Goal: Task Accomplishment & Management: Manage account settings

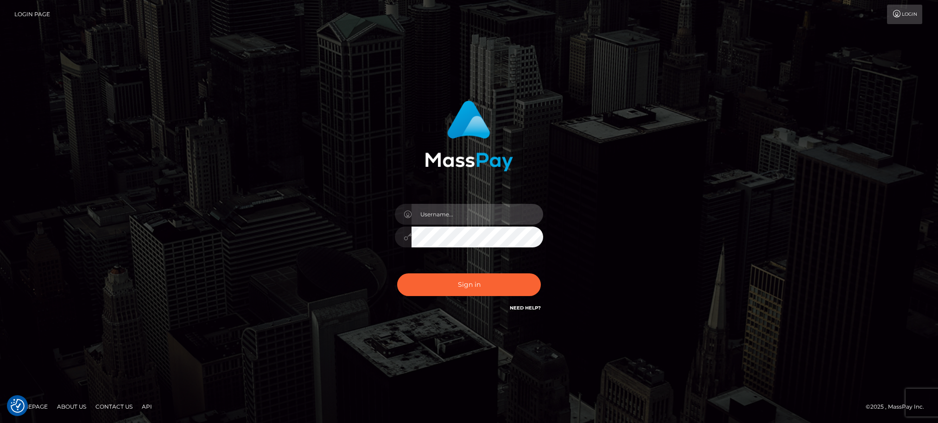
type input "Jiecel"
click at [454, 287] on button "Sign in" at bounding box center [469, 284] width 144 height 23
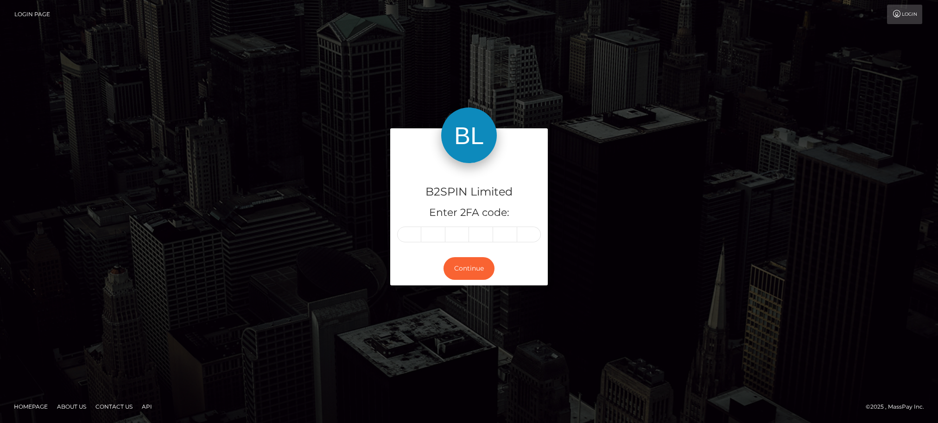
click at [409, 234] on input "text" at bounding box center [409, 235] width 24 height 16
type input "7"
type input "0"
type input "7"
type input "6"
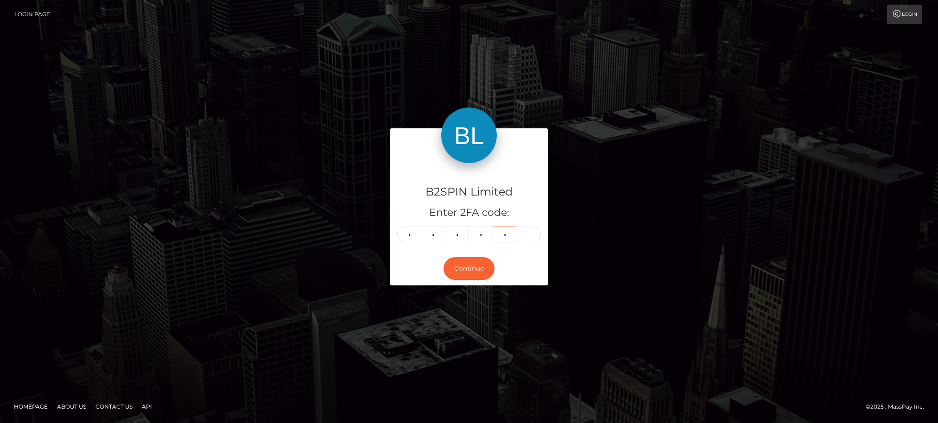
type input "8"
type input "5"
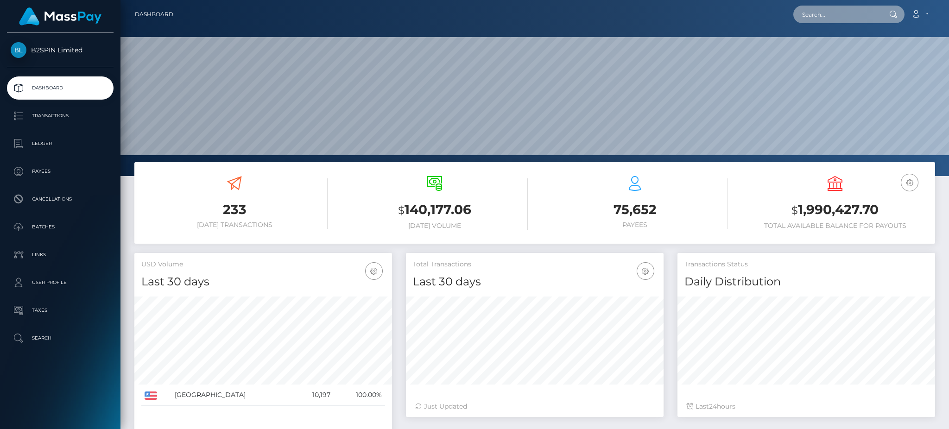
click at [811, 12] on input "text" at bounding box center [836, 15] width 87 height 18
paste input "3185957"
drag, startPoint x: 857, startPoint y: 5, endPoint x: 850, endPoint y: 5, distance: 6.5
click at [856, 5] on div "3185957 Loading... Loading... Account Edit Profile Logout" at bounding box center [558, 14] width 754 height 19
drag, startPoint x: 847, startPoint y: 14, endPoint x: 736, endPoint y: 18, distance: 111.3
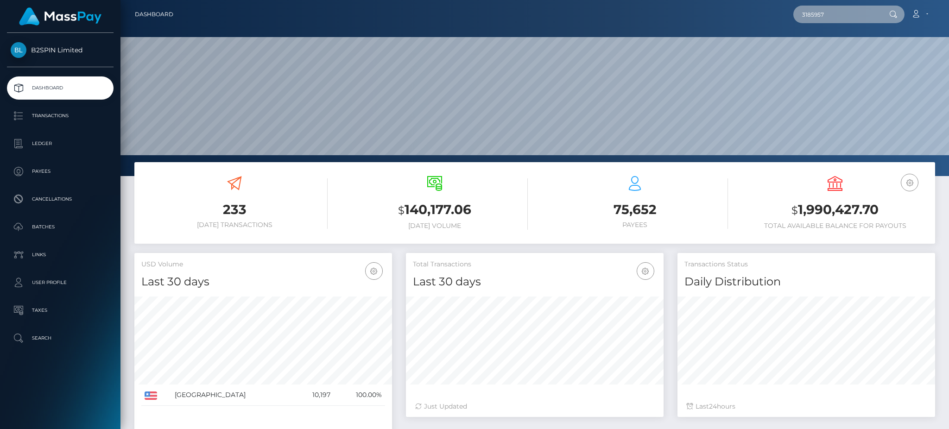
click at [736, 18] on div "3185957 Loading... Loading... Account Edit Profile Logout" at bounding box center [558, 14] width 754 height 19
paste input "201427886"
type input "2014278867"
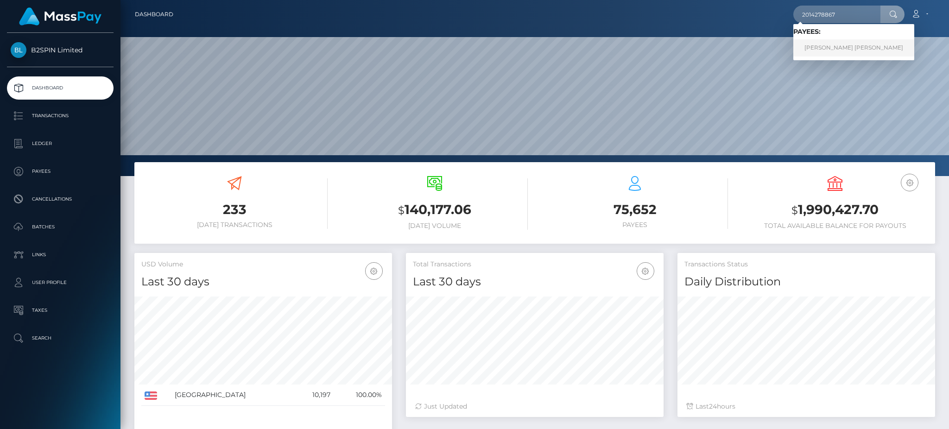
click at [826, 49] on link "AMBER NICOLE RICHARDSON" at bounding box center [853, 47] width 121 height 17
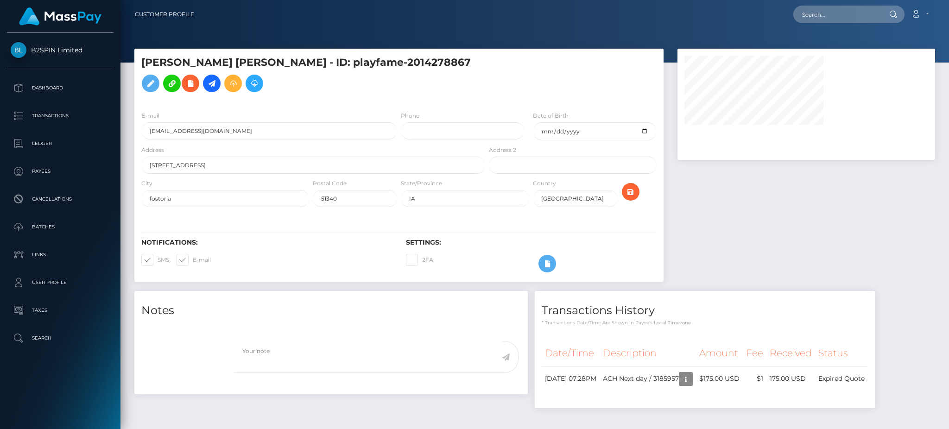
click at [828, 229] on div at bounding box center [807, 170] width 272 height 242
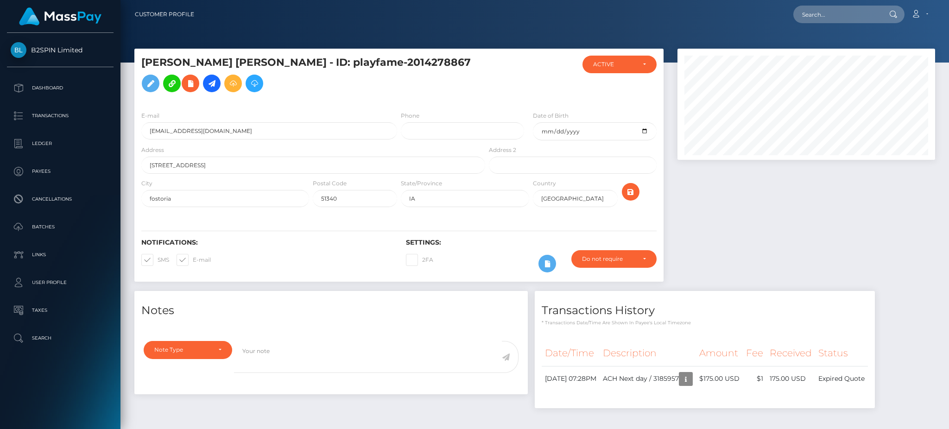
scroll to position [111, 257]
click at [857, 392] on td "Expired Quote" at bounding box center [841, 378] width 53 height 25
copy div "Expired Quote"
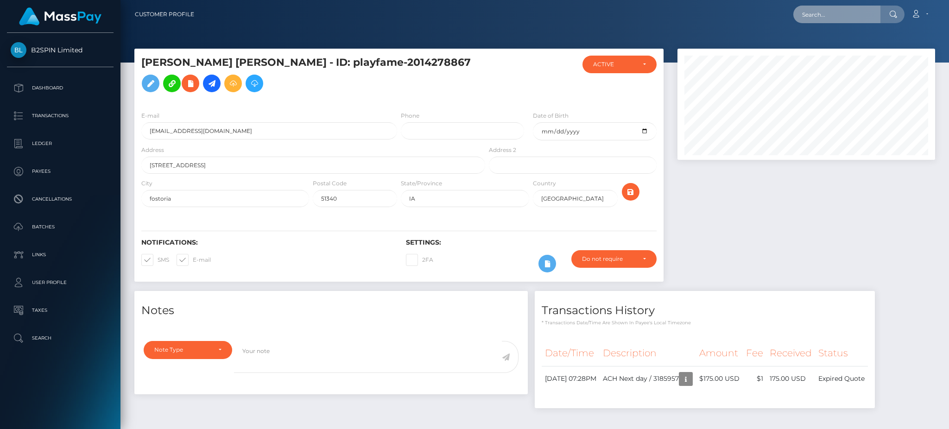
click at [824, 8] on input "text" at bounding box center [836, 15] width 87 height 18
paste input "3185907"
drag, startPoint x: 838, startPoint y: 11, endPoint x: 754, endPoint y: 15, distance: 84.9
click at [754, 15] on div "3185907 Loading... Loading... Account Edit Profile Logout" at bounding box center [568, 14] width 733 height 19
paste input "1458017608"
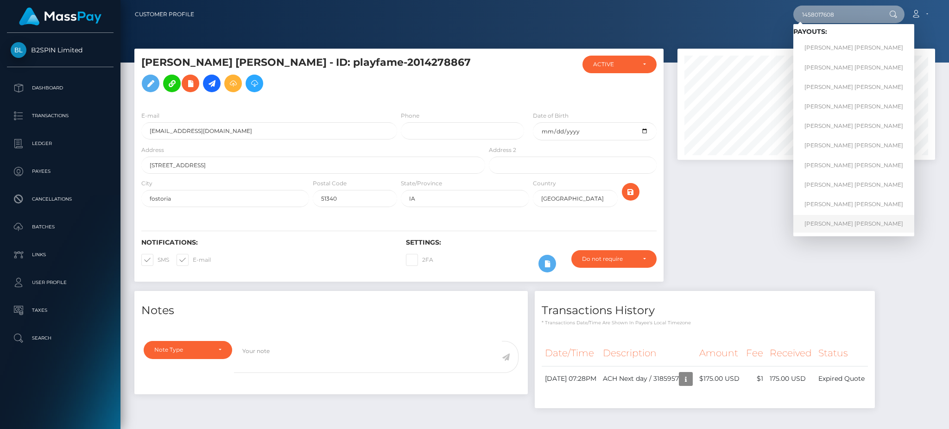
type input "1458017608"
click at [831, 224] on link "CARTER WILLIAM LOVE" at bounding box center [853, 223] width 121 height 17
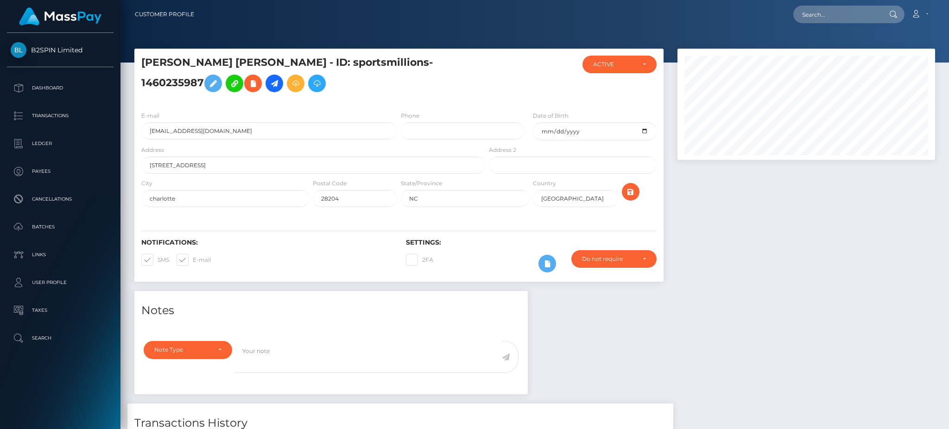
scroll to position [165, 0]
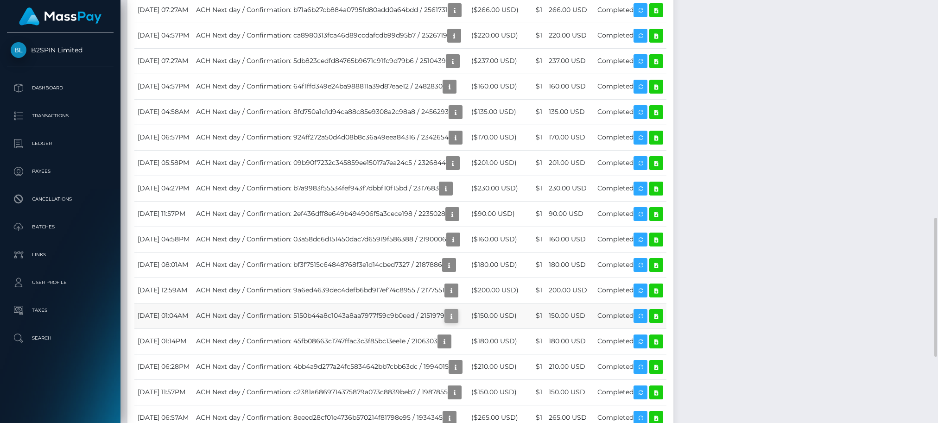
scroll to position [111, 254]
click at [57, 411] on div "B2SPIN Limited Dashboard Transactions Ledger Payees Cancellations Batches" at bounding box center [60, 227] width 120 height 388
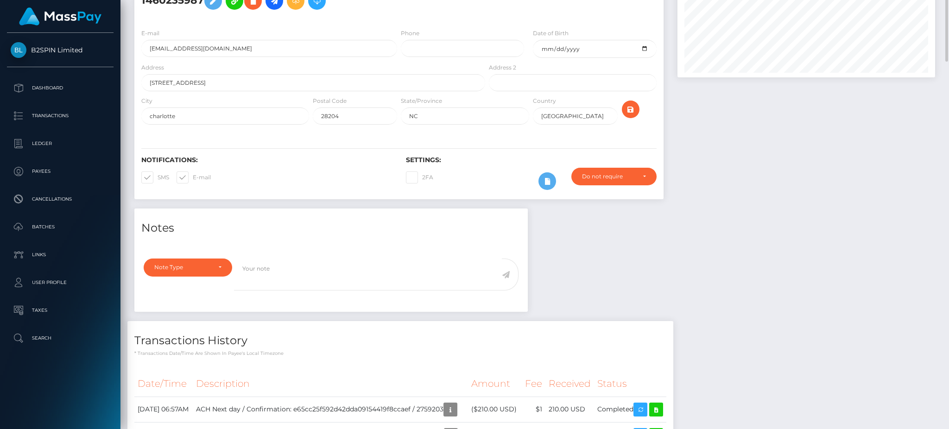
scroll to position [0, 0]
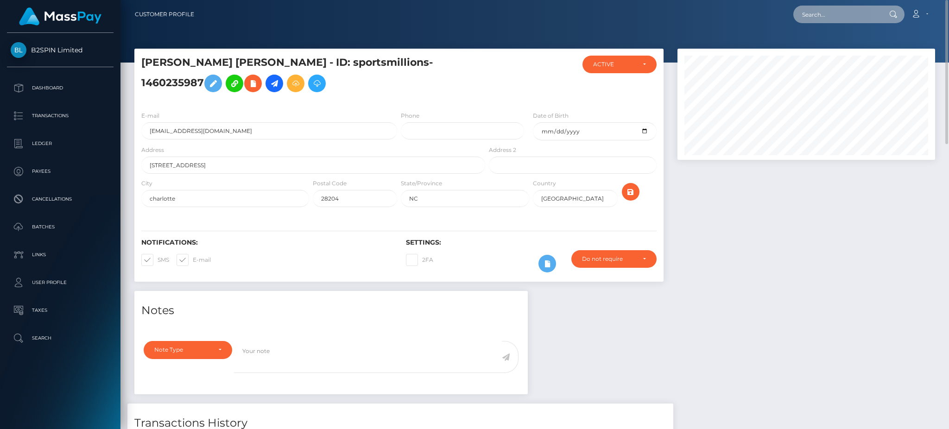
click at [814, 19] on input "text" at bounding box center [836, 15] width 87 height 18
paste input "3177425"
drag, startPoint x: 855, startPoint y: 19, endPoint x: 743, endPoint y: 18, distance: 111.2
click at [743, 18] on div "3177425 Loading... Loading... Account Edit Profile Logout" at bounding box center [568, 14] width 733 height 19
paste input "897503663"
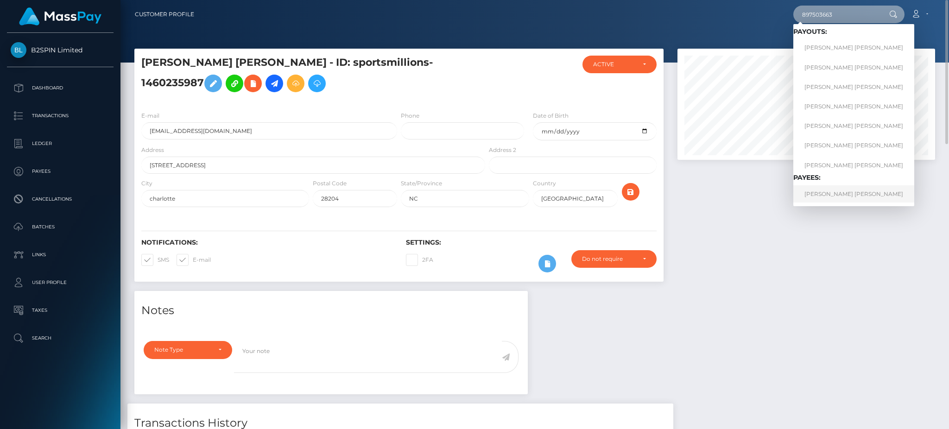
type input "897503663"
click at [830, 193] on link "DONOVAN MICHAEL MCDONNELL" at bounding box center [853, 193] width 121 height 17
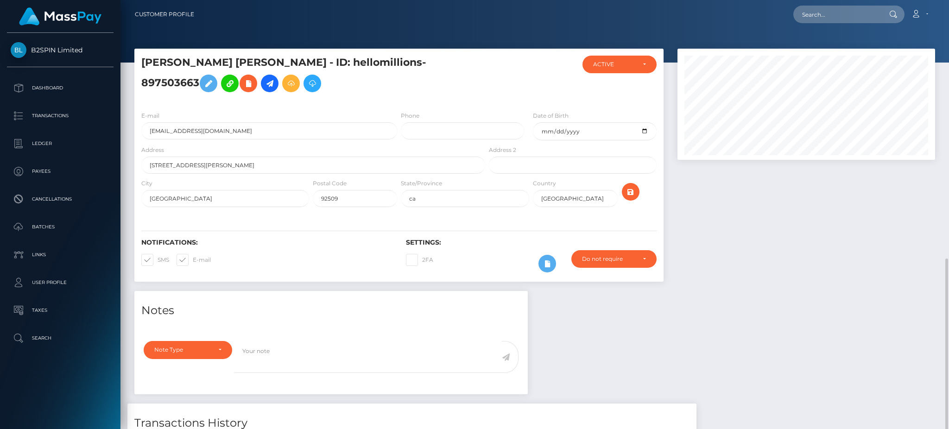
scroll to position [165, 0]
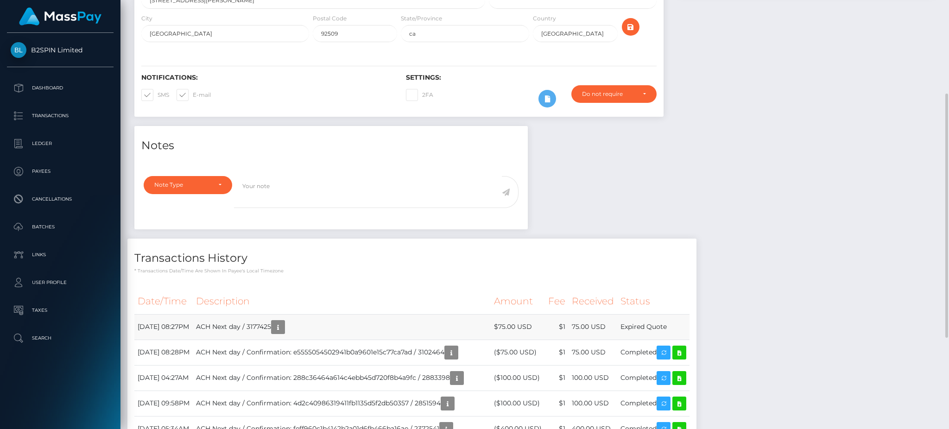
click at [665, 326] on td "Expired Quote" at bounding box center [653, 326] width 72 height 25
copy tbody "Expired Quote"
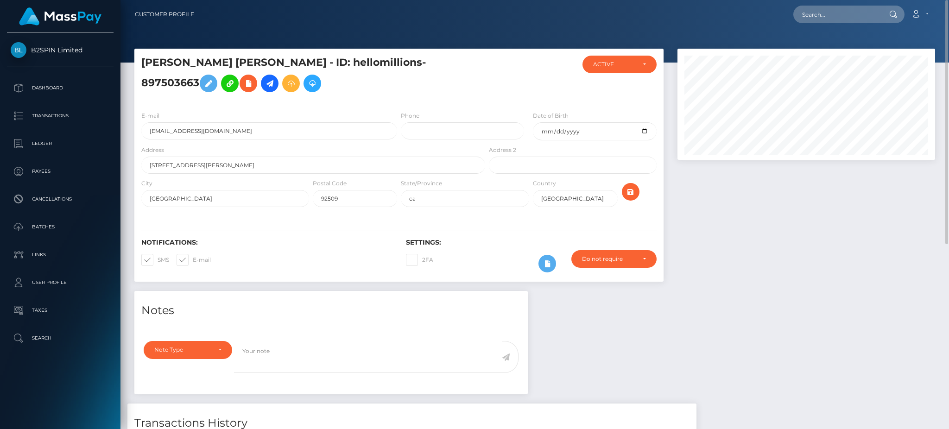
click at [841, 5] on div "Loading... Loading... Account Edit Profile Logout" at bounding box center [568, 14] width 733 height 19
click at [831, 15] on input "text" at bounding box center [836, 15] width 87 height 18
paste input "3177424"
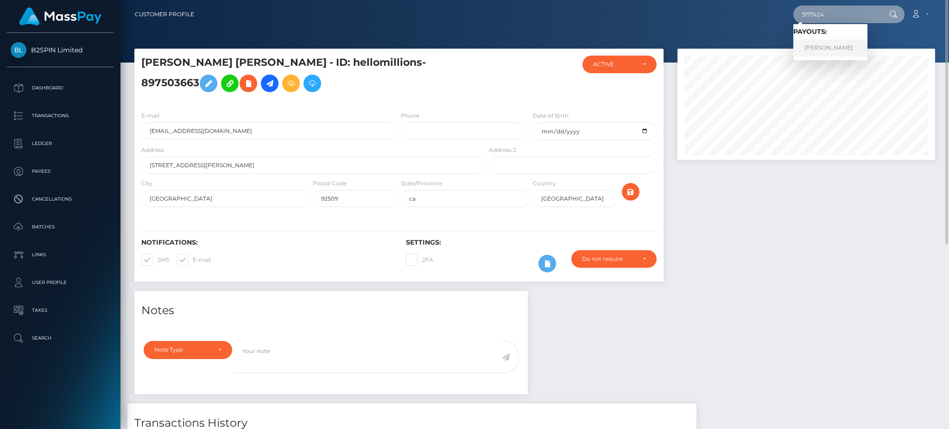
type input "3177424"
click at [828, 54] on link "RICHARD AARON FLOWERS" at bounding box center [830, 47] width 74 height 17
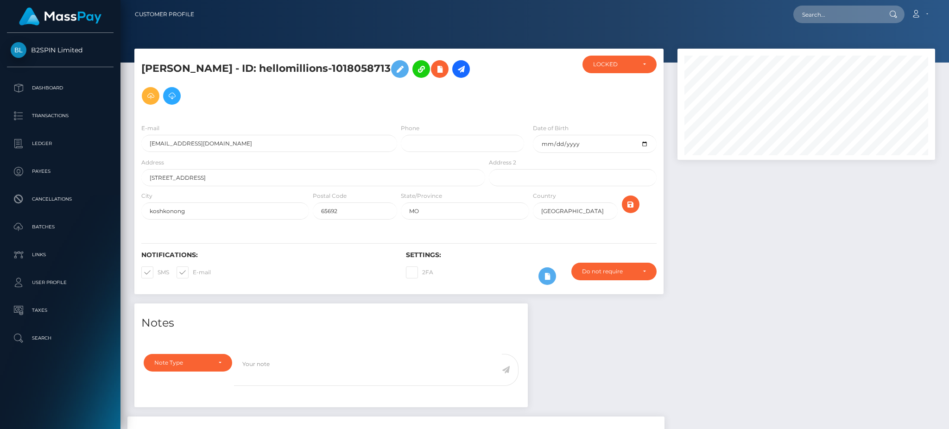
scroll to position [111, 257]
click at [881, 248] on div at bounding box center [807, 176] width 272 height 255
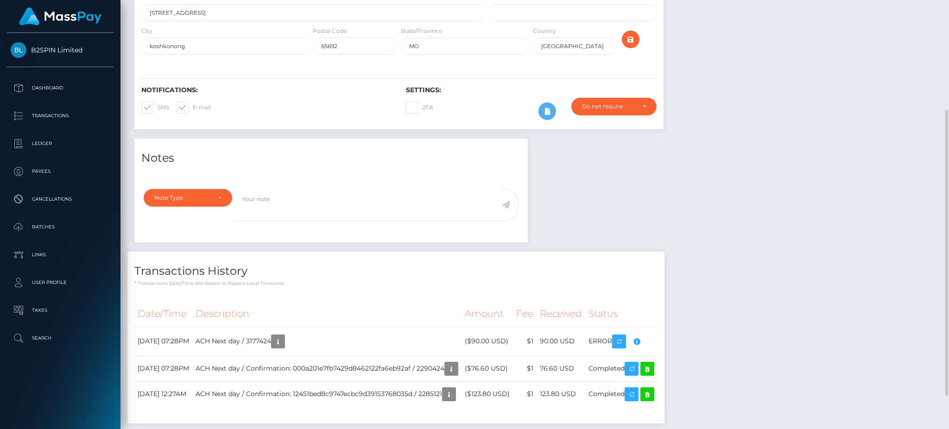
scroll to position [0, 0]
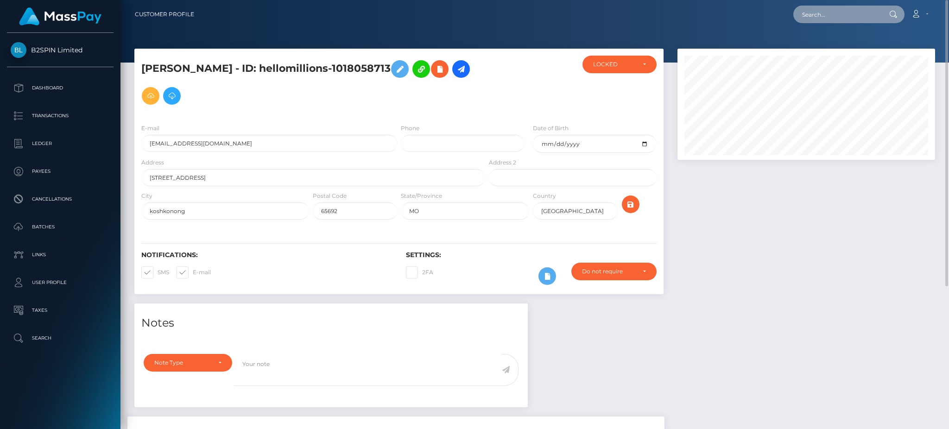
click at [838, 20] on input "text" at bounding box center [836, 15] width 87 height 18
paste input "3177413"
drag, startPoint x: 849, startPoint y: 15, endPoint x: 691, endPoint y: 3, distance: 158.0
click at [691, 3] on nav "Customer Profile 3177413 Loading... Loading... Account" at bounding box center [534, 14] width 829 height 29
paste input "1728354328"
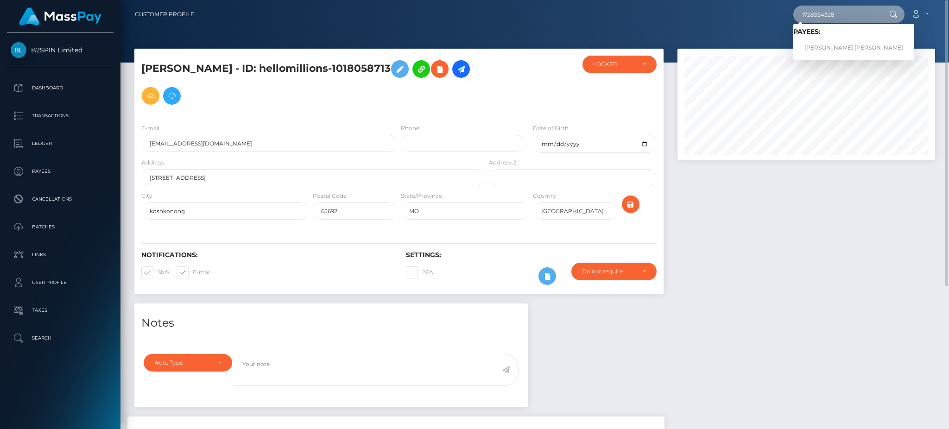
type input "1728354328"
click at [825, 47] on link "NICHOLAS LLOYD SMITH" at bounding box center [853, 47] width 121 height 17
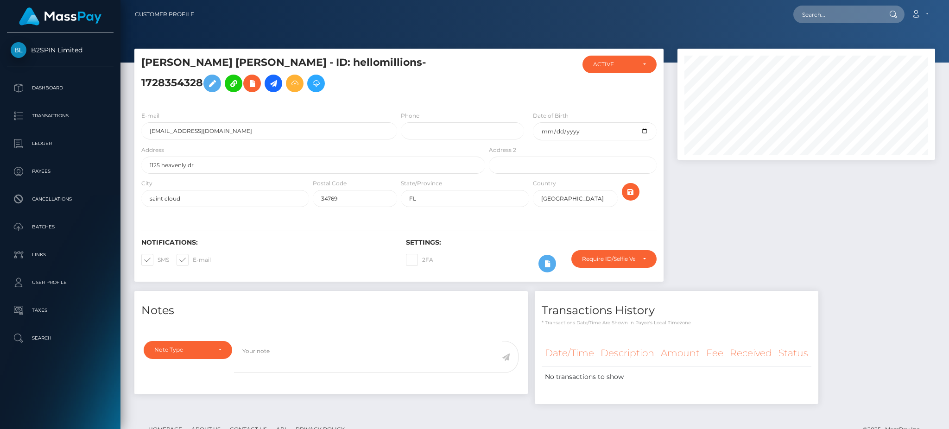
click at [865, 245] on div at bounding box center [807, 170] width 272 height 242
click at [844, 254] on div at bounding box center [807, 170] width 272 height 242
click at [828, 11] on input "text" at bounding box center [836, 15] width 87 height 18
paste input "3176751"
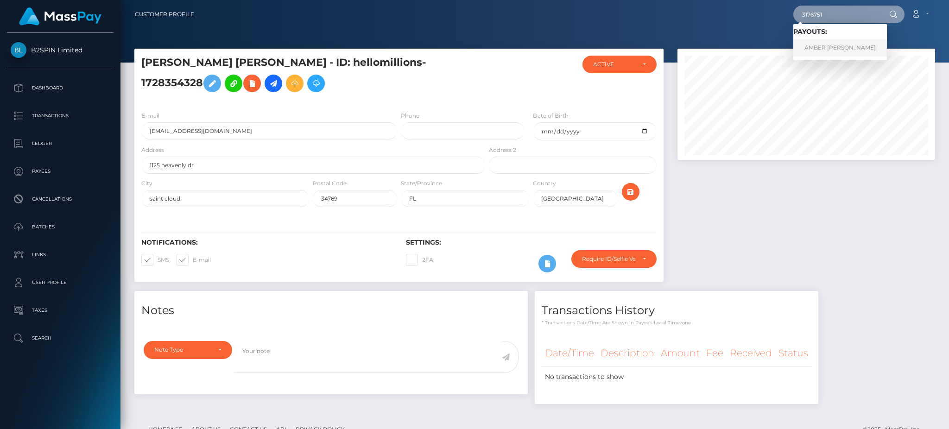
type input "3176751"
click at [842, 42] on link "AMBER AYN LAZAREFF" at bounding box center [840, 47] width 94 height 17
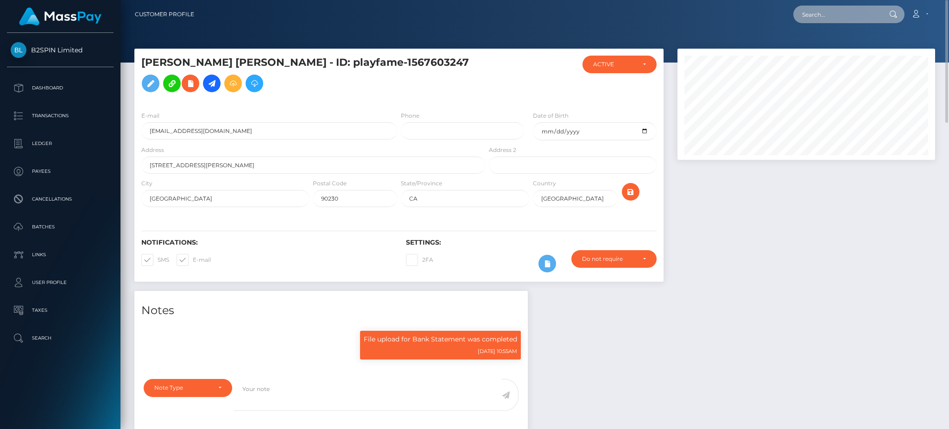
click at [826, 13] on input "text" at bounding box center [836, 15] width 87 height 18
paste input "3175676"
drag, startPoint x: 844, startPoint y: 6, endPoint x: 690, endPoint y: 14, distance: 155.0
click at [690, 14] on div "3175676 Loading... Loading... Account Edit Profile Logout" at bounding box center [568, 14] width 733 height 19
paste input "1283253008"
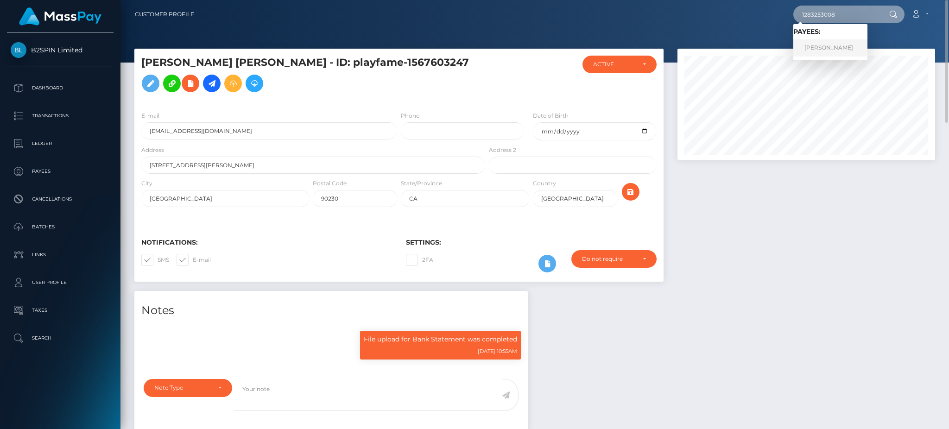
type input "1283253008"
click at [833, 45] on link "TINA M RODRIGUEZ" at bounding box center [830, 47] width 74 height 17
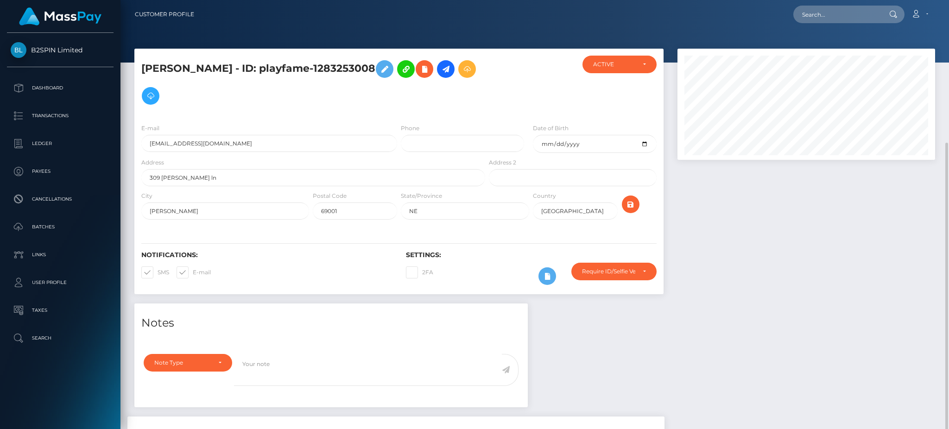
scroll to position [82, 0]
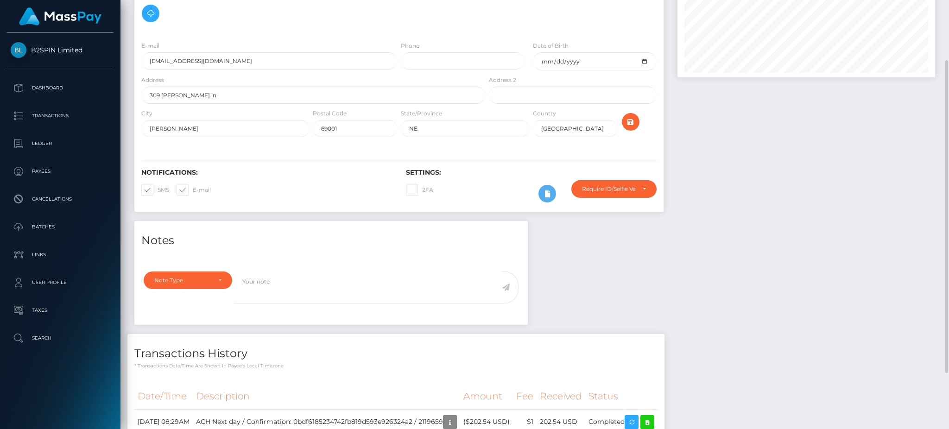
click at [806, 207] on div at bounding box center [807, 93] width 272 height 255
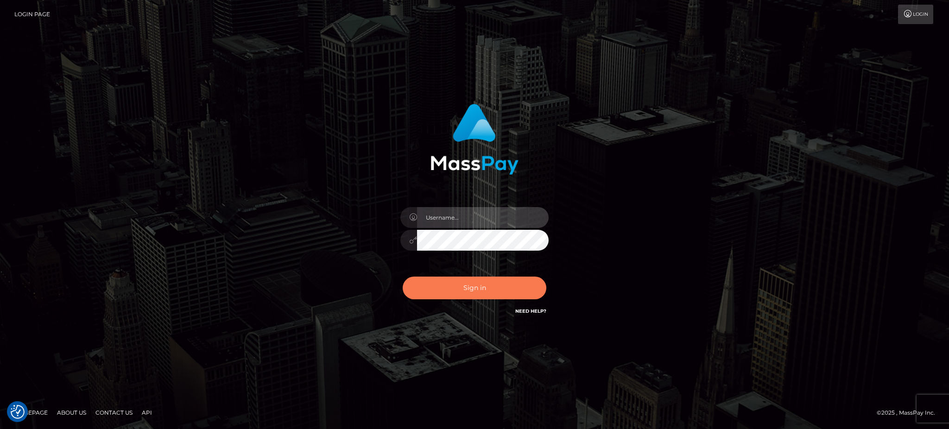
type input "Jiecel"
click at [496, 288] on button "Sign in" at bounding box center [475, 288] width 144 height 23
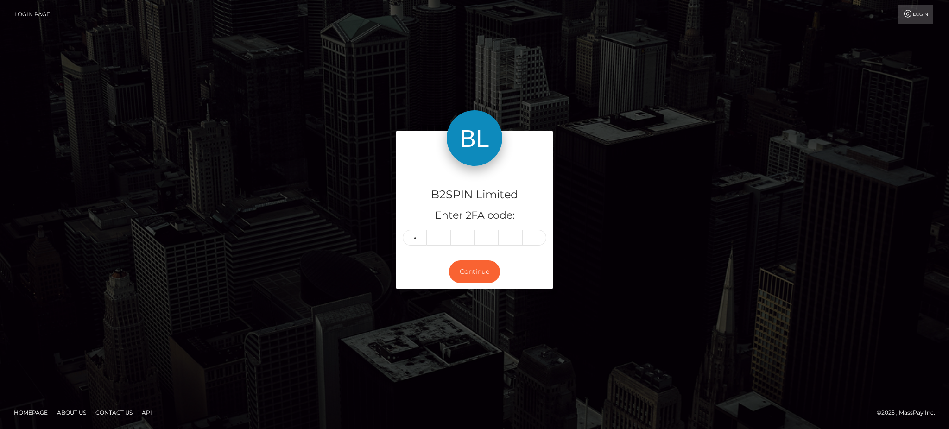
type input "3"
type input "6"
type input "3"
type input "8"
type input "3"
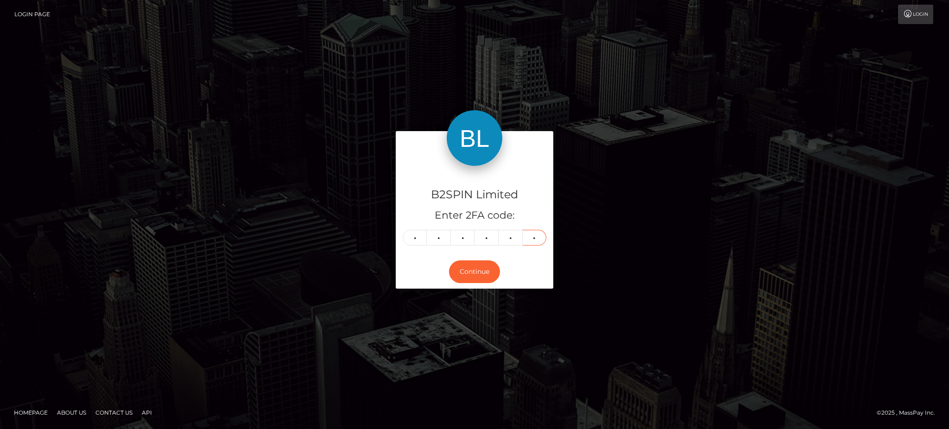
type input "3"
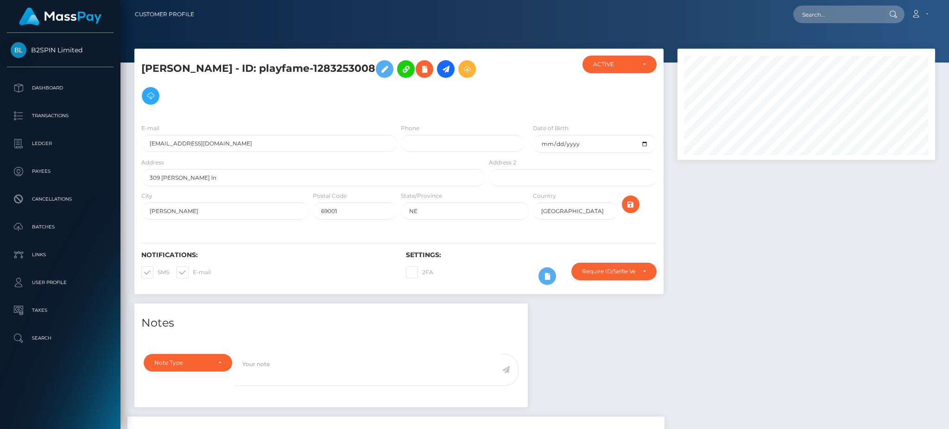
scroll to position [111, 257]
click at [813, 6] on input "text" at bounding box center [836, 15] width 87 height 18
paste input "3174908"
drag, startPoint x: 842, startPoint y: 12, endPoint x: 725, endPoint y: 13, distance: 116.3
click at [725, 13] on div "3174908 Loading... Loading... Account Edit Profile Logout" at bounding box center [568, 14] width 733 height 19
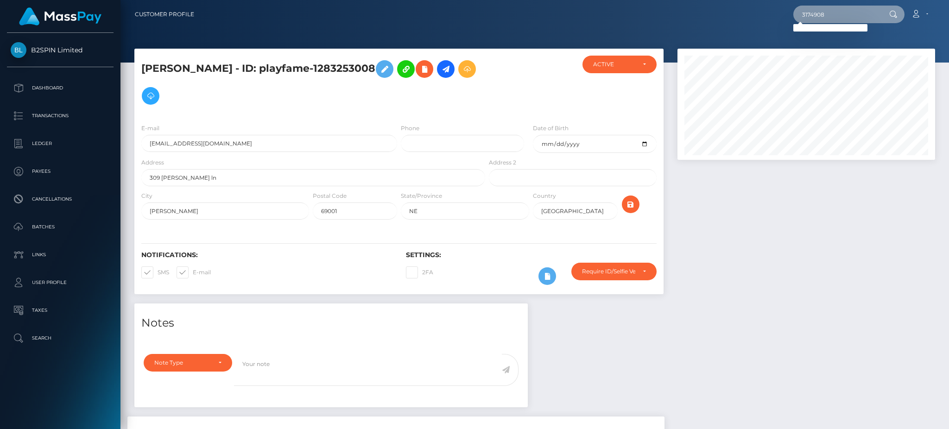
paste input "1664995327"
type input "1664995327"
click at [831, 49] on link "HECTOR RODRIGUEZ" at bounding box center [830, 47] width 74 height 17
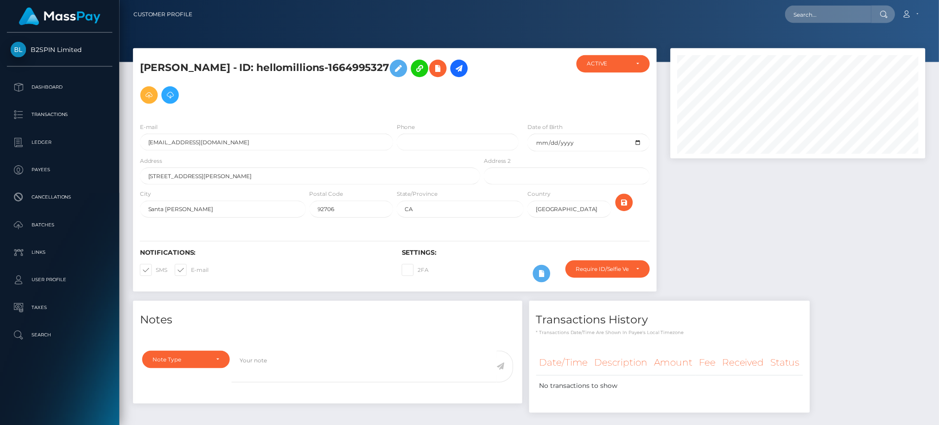
scroll to position [111, 257]
drag, startPoint x: 0, startPoint y: 0, endPoint x: 811, endPoint y: 215, distance: 838.5
click at [811, 215] on div at bounding box center [807, 176] width 272 height 255
click at [848, 19] on input "text" at bounding box center [836, 15] width 87 height 18
click at [826, 245] on div at bounding box center [807, 176] width 272 height 255
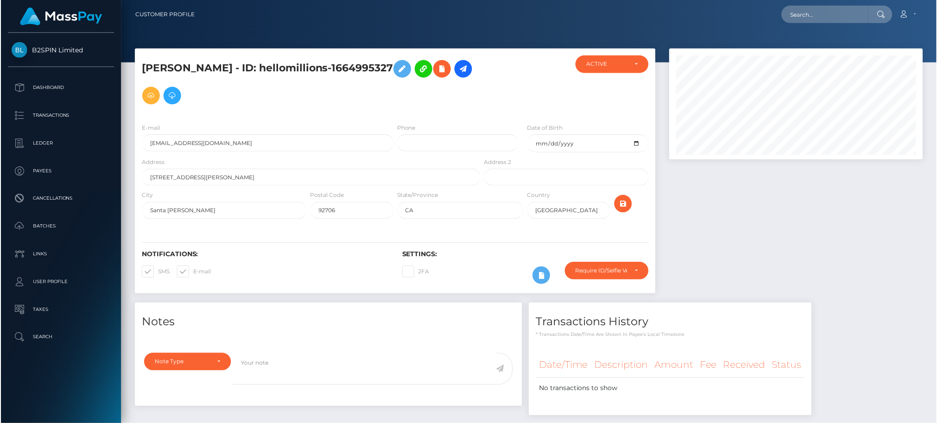
scroll to position [111, 254]
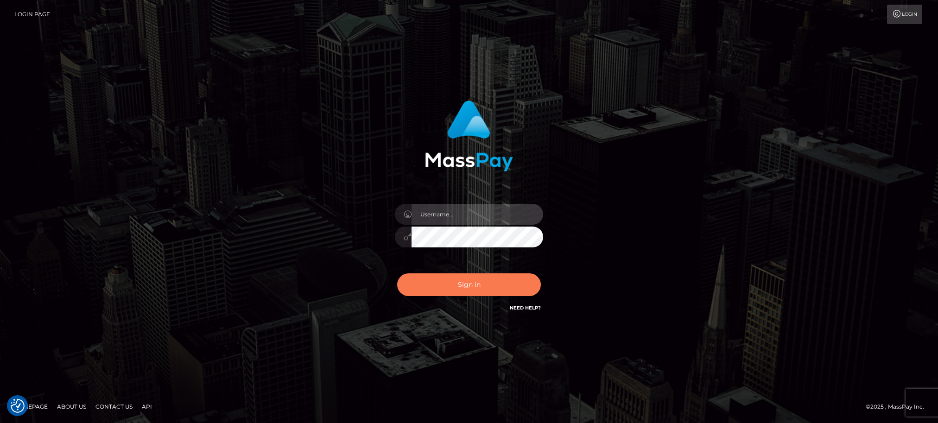
type input "Jiecel"
click at [455, 292] on button "Sign in" at bounding box center [469, 284] width 144 height 23
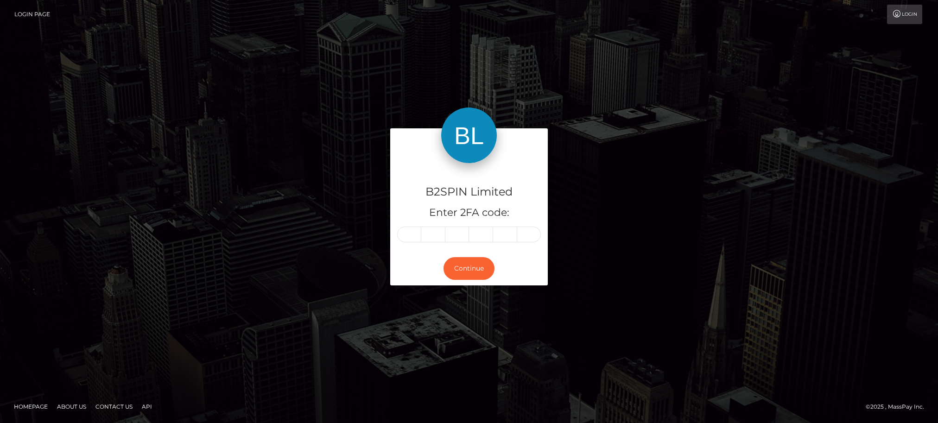
click at [410, 234] on input "text" at bounding box center [409, 235] width 24 height 16
type input "6"
type input "3"
type input "4"
type input "8"
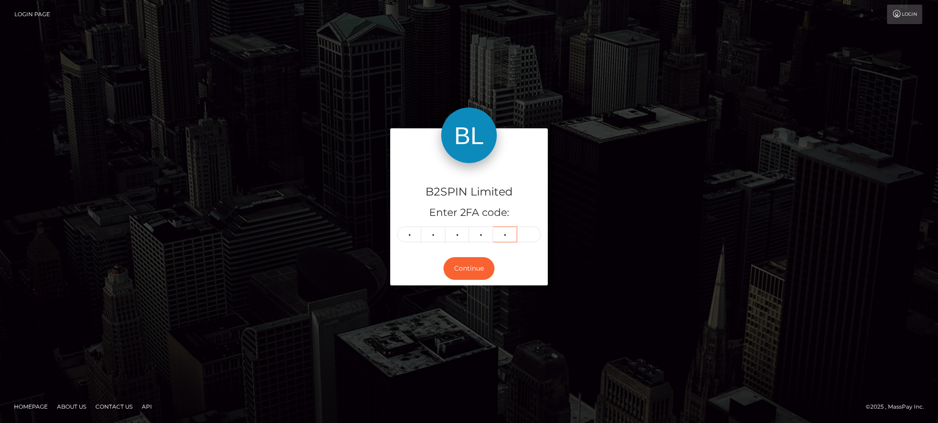
type input "3"
type input "1"
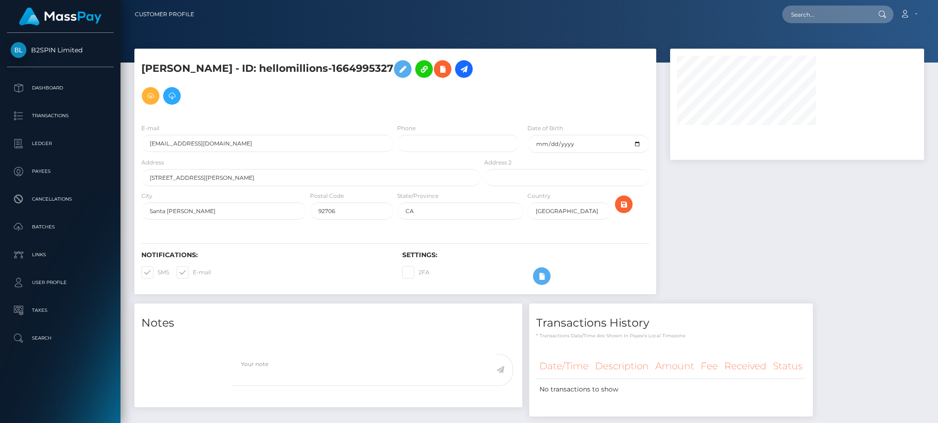
select select
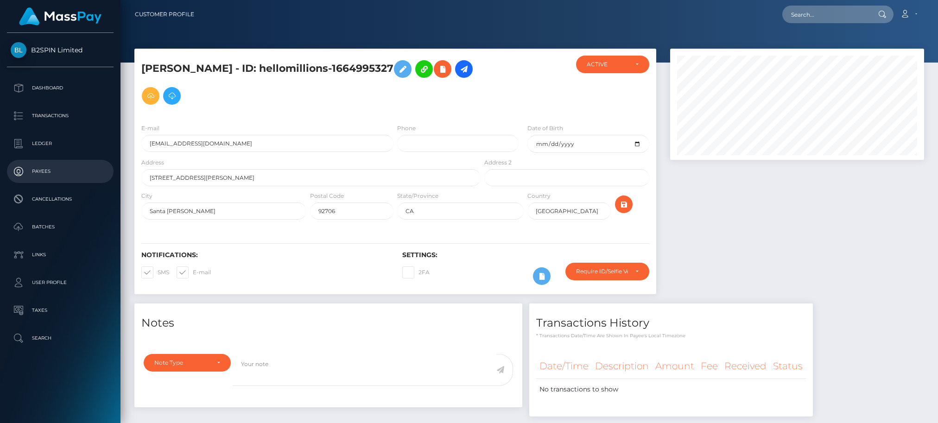
scroll to position [111, 254]
click at [65, 115] on p "Transactions" at bounding box center [60, 116] width 99 height 14
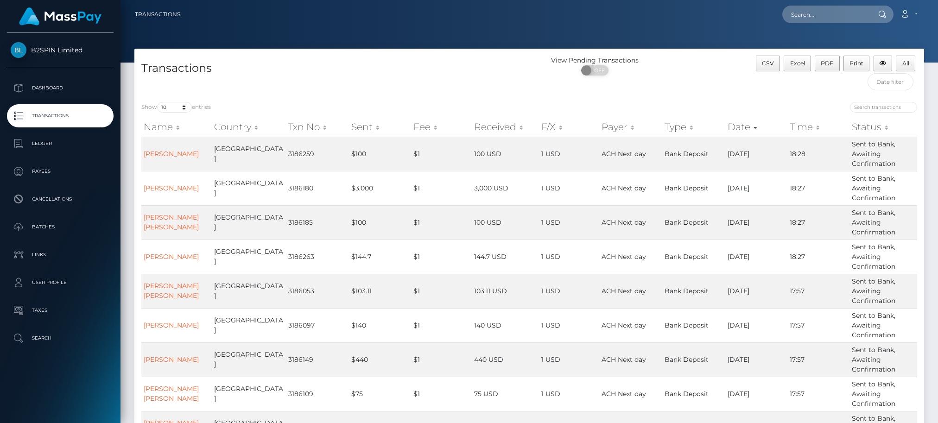
click at [168, 97] on div "Show 10 25 50 100 250 500 1,000 3,500 entries Name Country Txn No Sent Fee Rece…" at bounding box center [529, 306] width 790 height 423
click at [175, 107] on select "10 25 50 100 250 500 1,000 3,500" at bounding box center [174, 107] width 35 height 11
select select "3500"
click at [158, 102] on select "10 25 50 100 250 500 1,000 3,500" at bounding box center [174, 107] width 35 height 11
click at [600, 71] on span "OFF" at bounding box center [597, 70] width 23 height 10
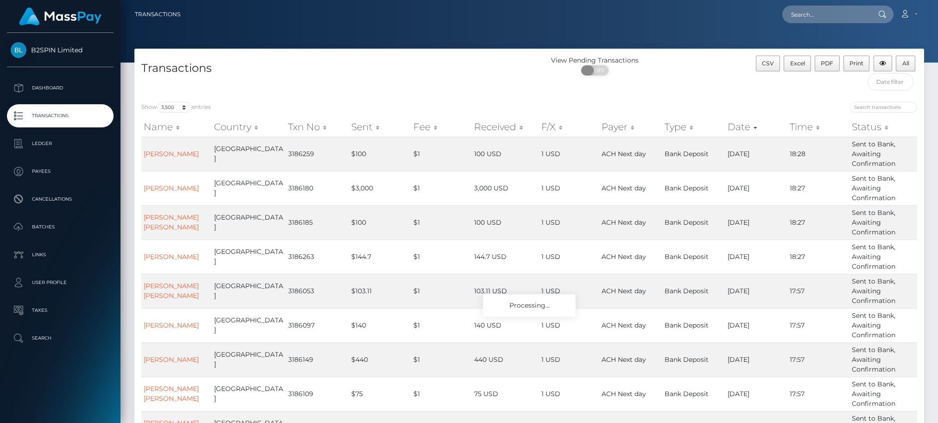
checkbox input "true"
click at [795, 60] on span "Excel" at bounding box center [797, 63] width 15 height 7
